Goal: Book appointment/travel/reservation

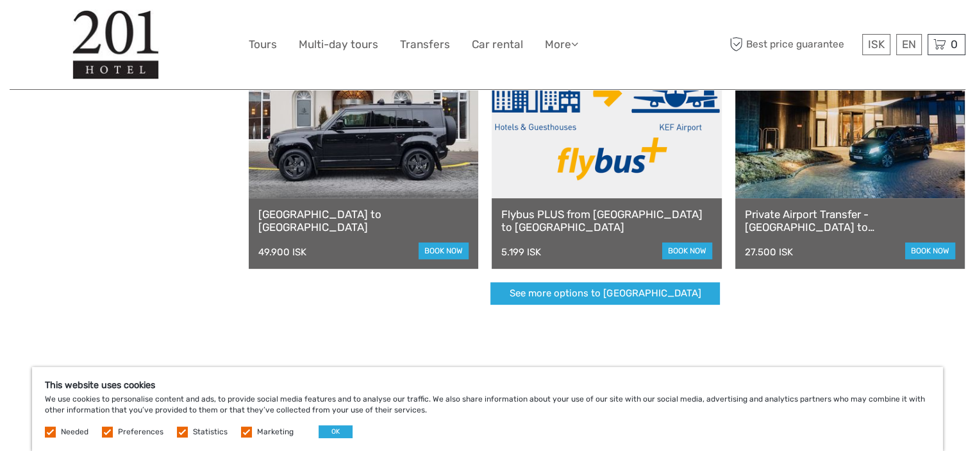
scroll to position [128, 0]
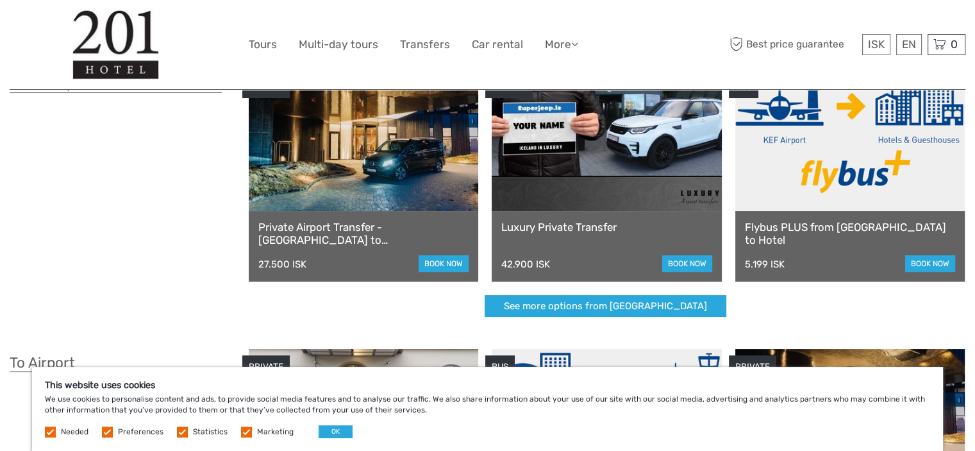
scroll to position [64, 0]
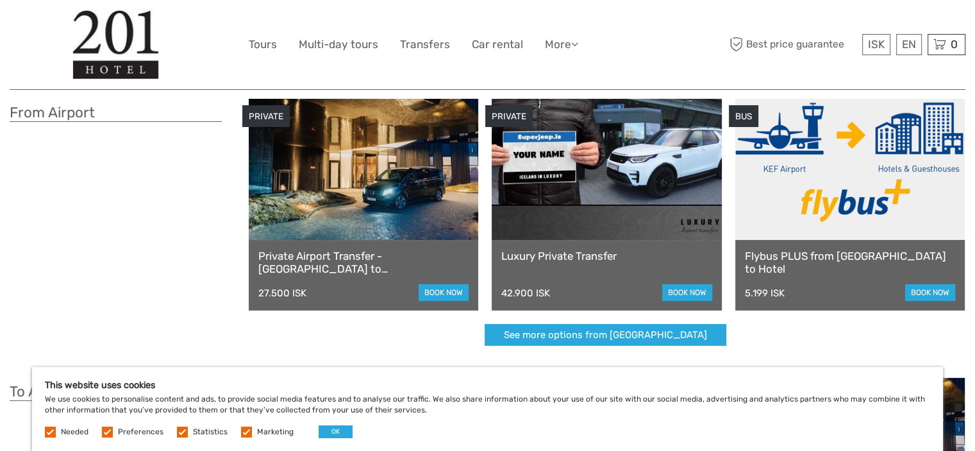
click at [833, 154] on link at bounding box center [849, 169] width 229 height 141
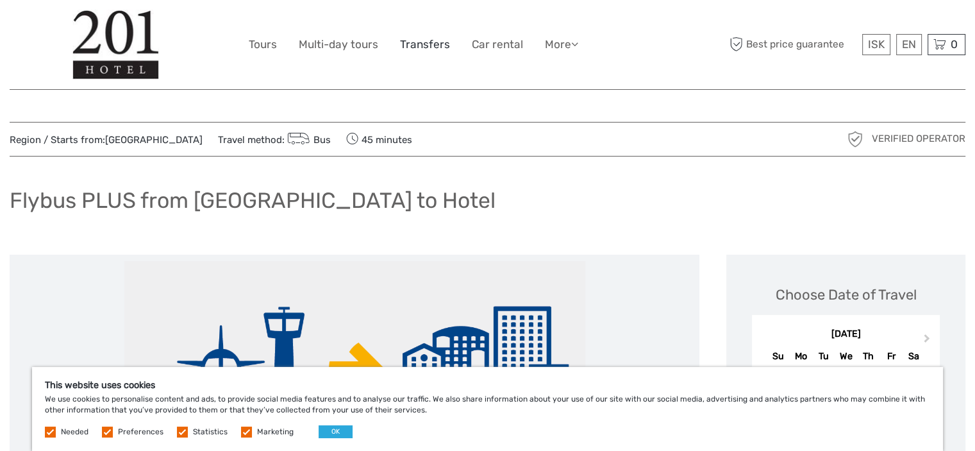
click at [421, 43] on link "Transfers" at bounding box center [425, 44] width 50 height 19
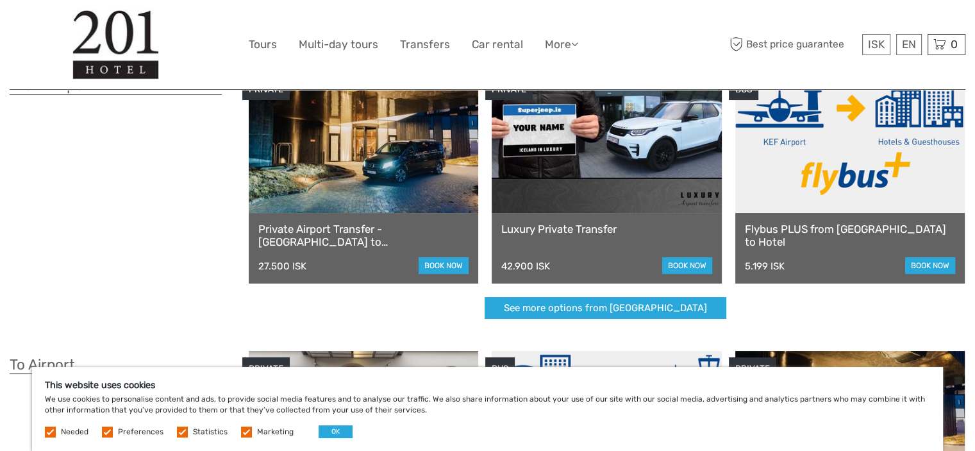
scroll to position [64, 0]
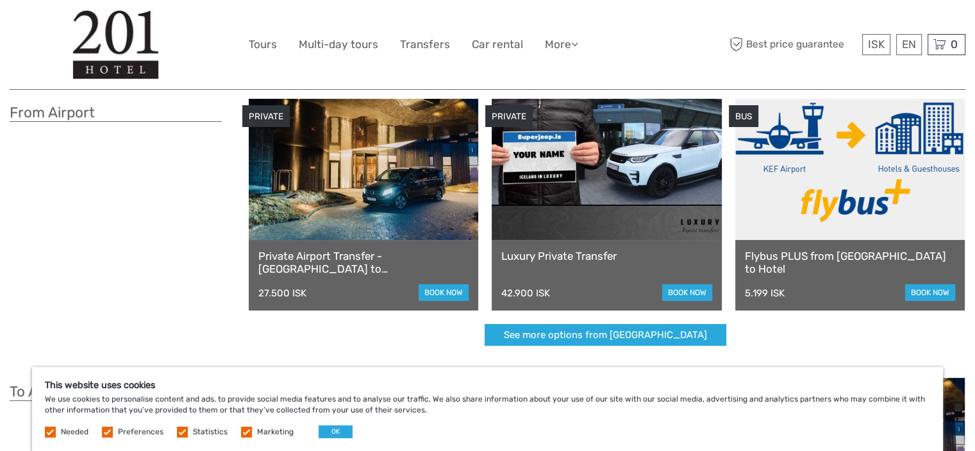
click at [809, 158] on link at bounding box center [849, 169] width 229 height 141
